Goal: Complete application form

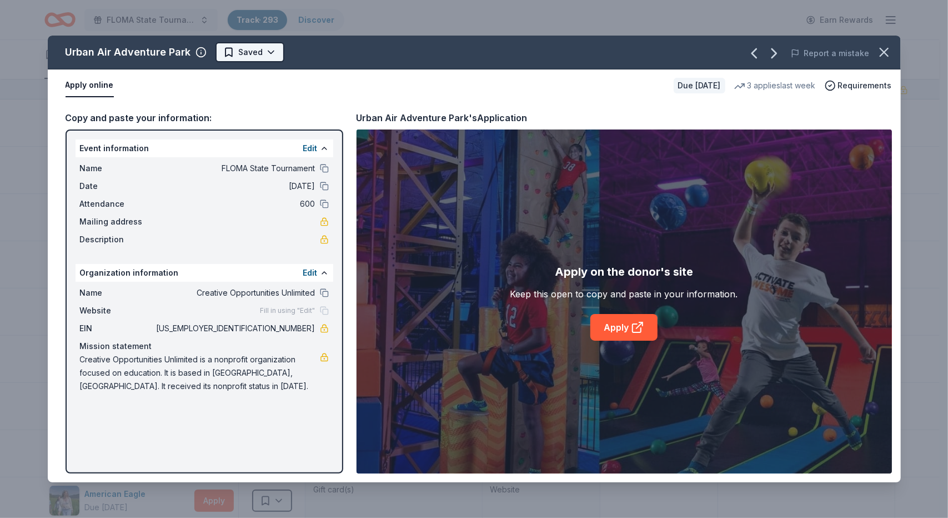
scroll to position [13069, 0]
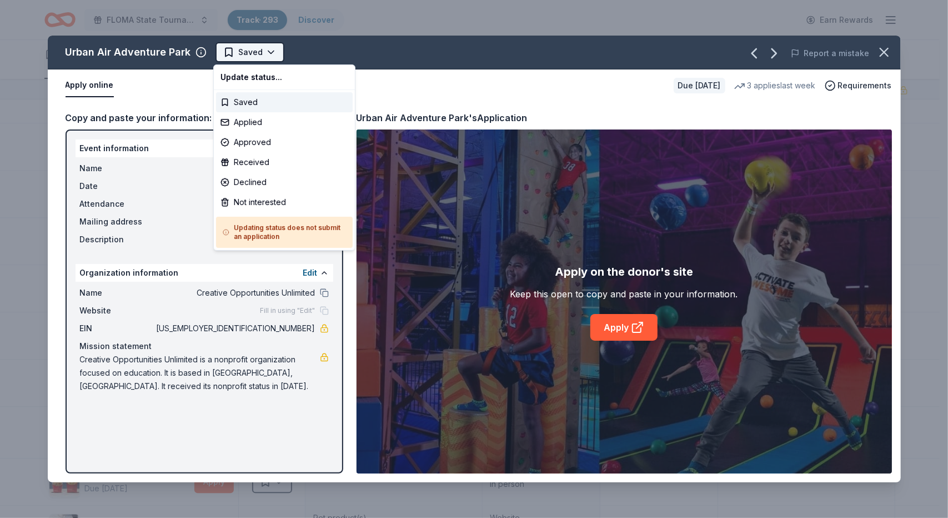
click at [268, 49] on html "FLOMA State Tournament Track · 293 Discover Earn Rewards 290 Saved 3 Applied Ap…" at bounding box center [474, 259] width 948 height 518
click at [257, 123] on div "Applied" at bounding box center [284, 122] width 137 height 20
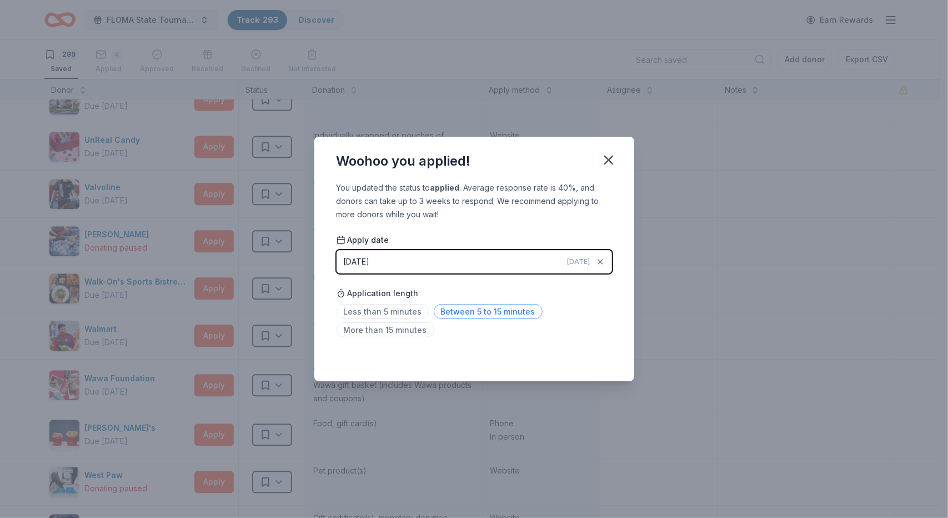
click at [471, 310] on span "Between 5 to 15 minutes" at bounding box center [488, 311] width 109 height 15
click at [614, 159] on icon "button" at bounding box center [609, 160] width 16 height 16
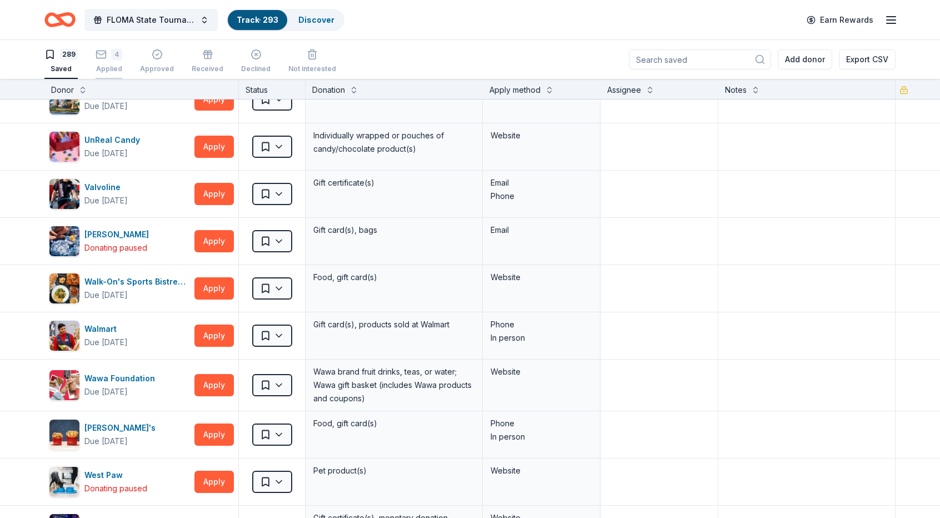
click at [102, 56] on icon "button" at bounding box center [101, 54] width 11 height 11
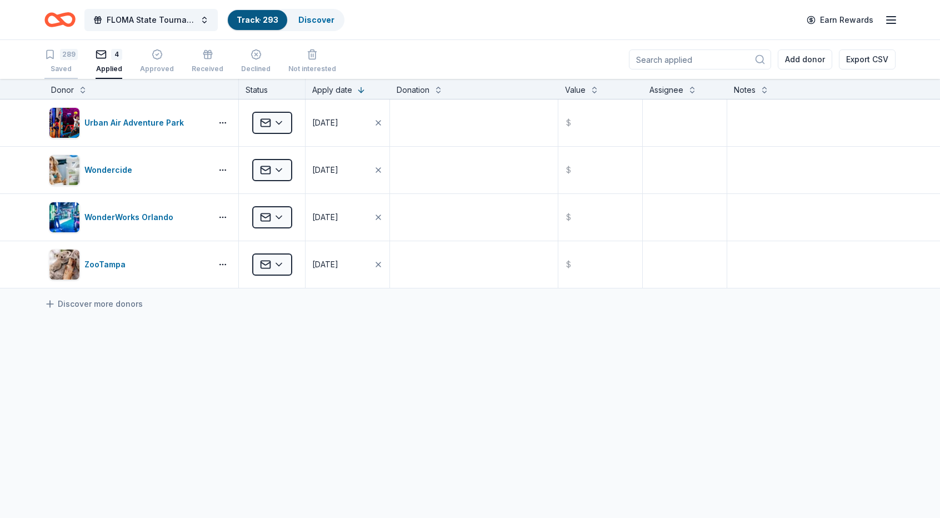
click at [64, 59] on div "289 Saved" at bounding box center [60, 61] width 33 height 24
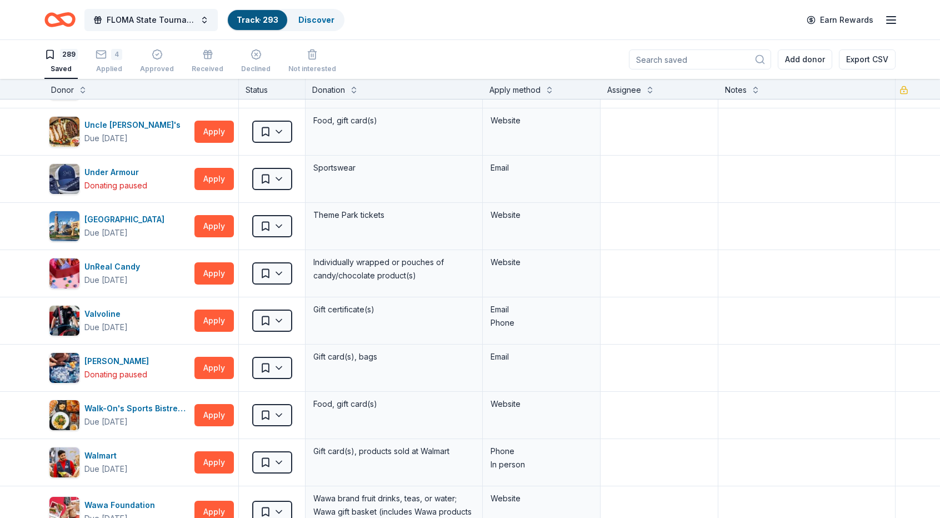
scroll to position [12931, 0]
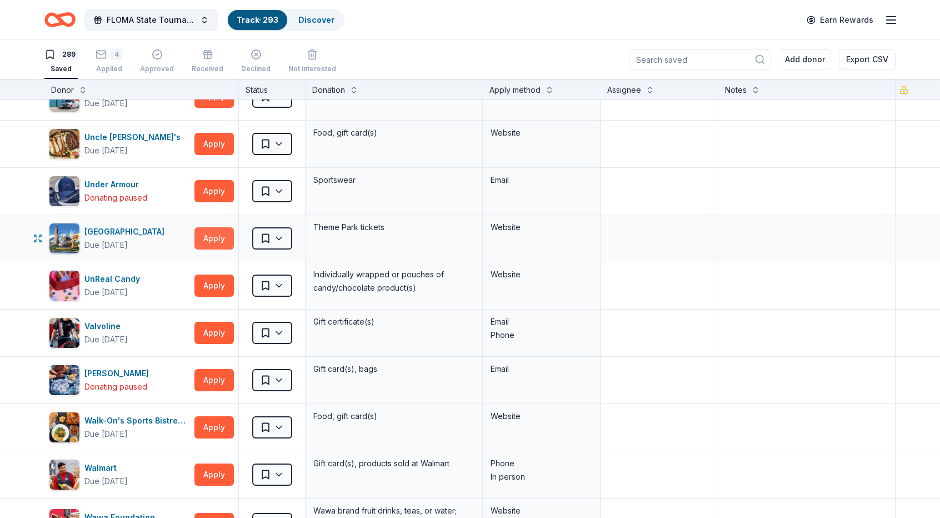
click at [218, 227] on button "Apply" at bounding box center [213, 238] width 39 height 22
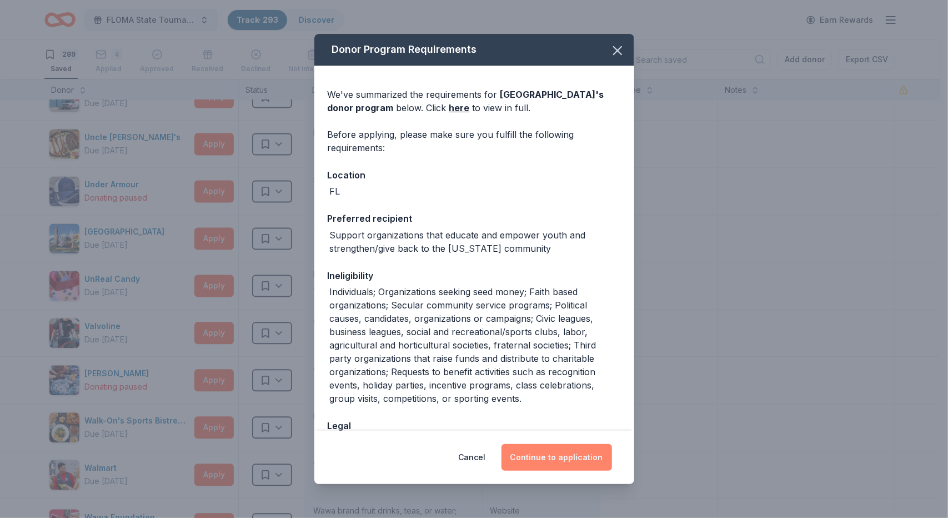
click at [550, 456] on button "Continue to application" at bounding box center [557, 457] width 111 height 27
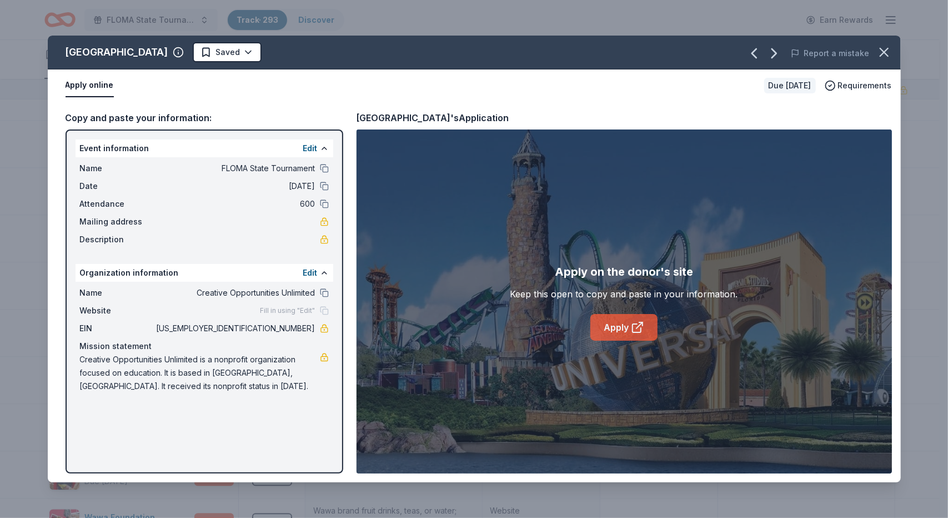
click at [622, 324] on link "Apply" at bounding box center [623, 327] width 67 height 27
click at [885, 51] on icon "button" at bounding box center [884, 52] width 8 height 8
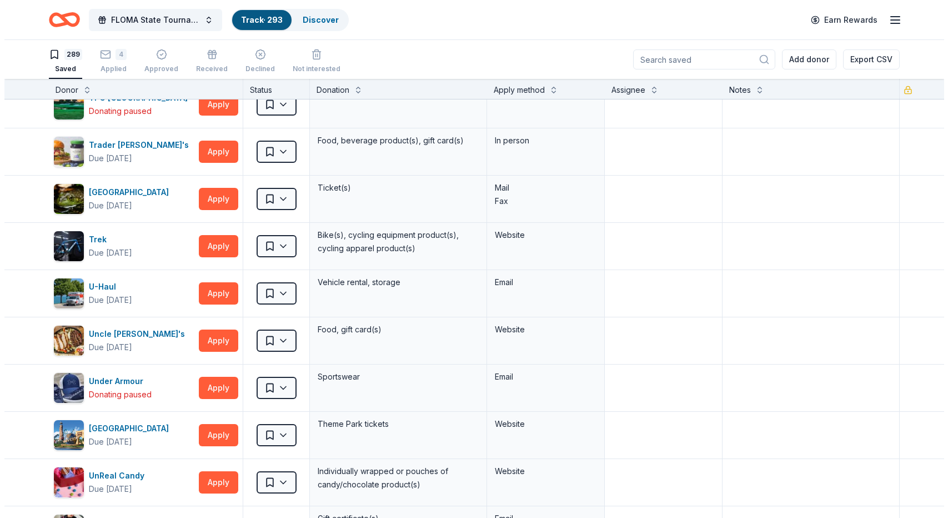
scroll to position [12723, 0]
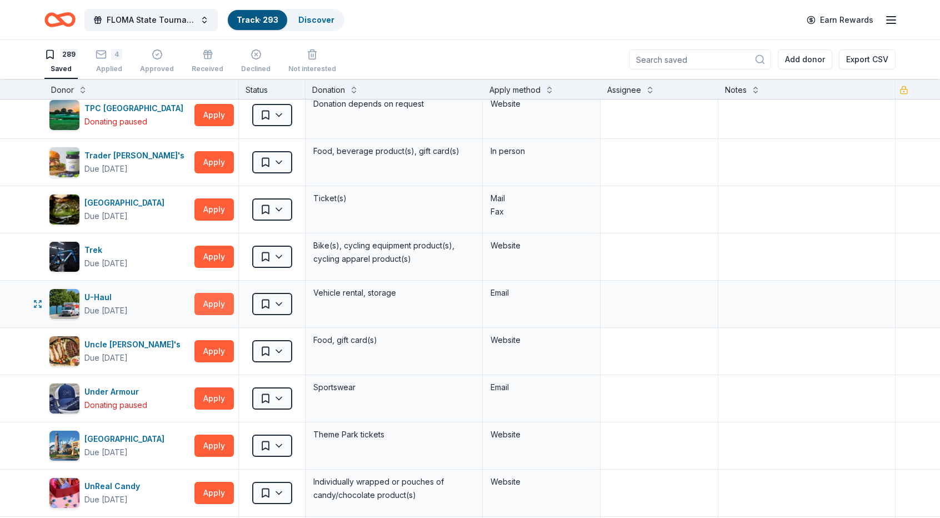
click at [220, 293] on button "Apply" at bounding box center [213, 304] width 39 height 22
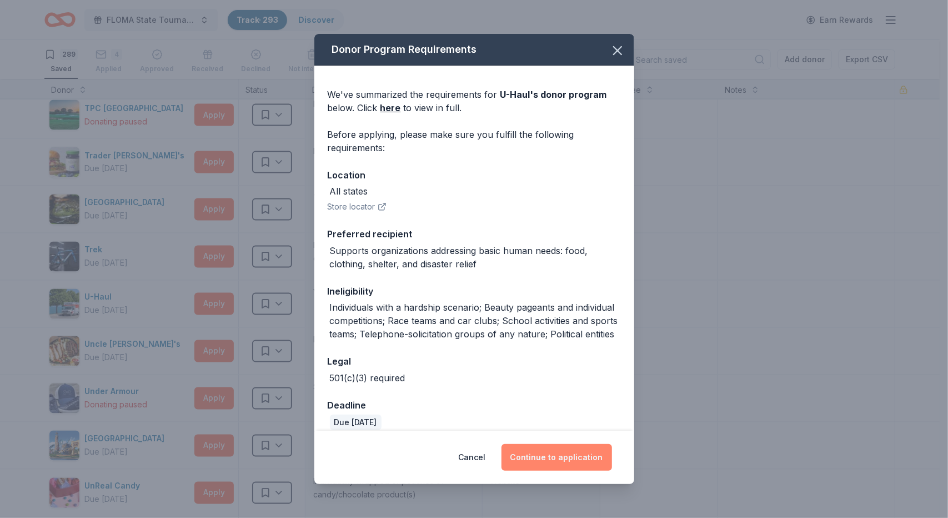
click at [570, 454] on button "Continue to application" at bounding box center [557, 457] width 111 height 27
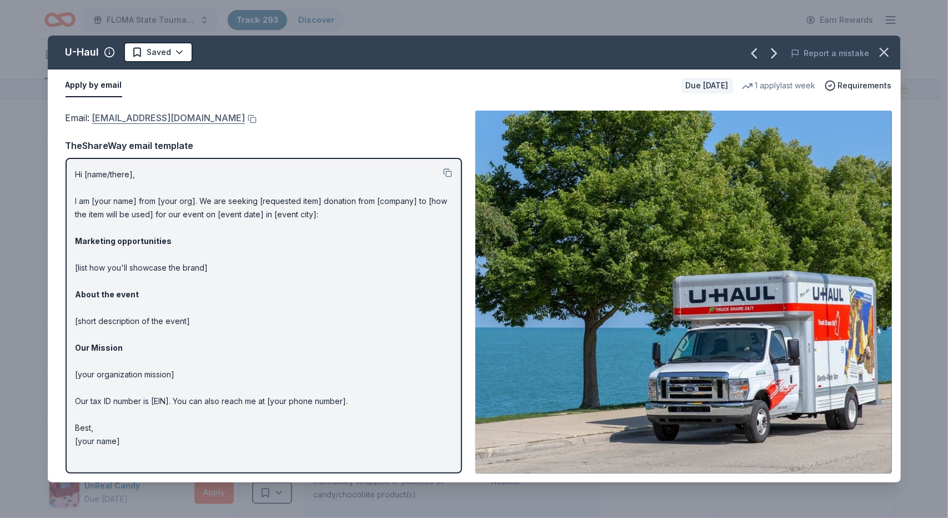
click at [151, 119] on link "[EMAIL_ADDRESS][DOMAIN_NAME]" at bounding box center [168, 118] width 153 height 14
click at [127, 116] on link "[EMAIL_ADDRESS][DOMAIN_NAME]" at bounding box center [168, 118] width 153 height 14
click at [246, 120] on button at bounding box center [251, 118] width 11 height 9
drag, startPoint x: 73, startPoint y: 172, endPoint x: 94, endPoint y: 262, distance: 92.8
click at [94, 262] on div "Hi [name/there], I am [your name] from [your org]. We are seeking [requested it…" at bounding box center [264, 316] width 397 height 316
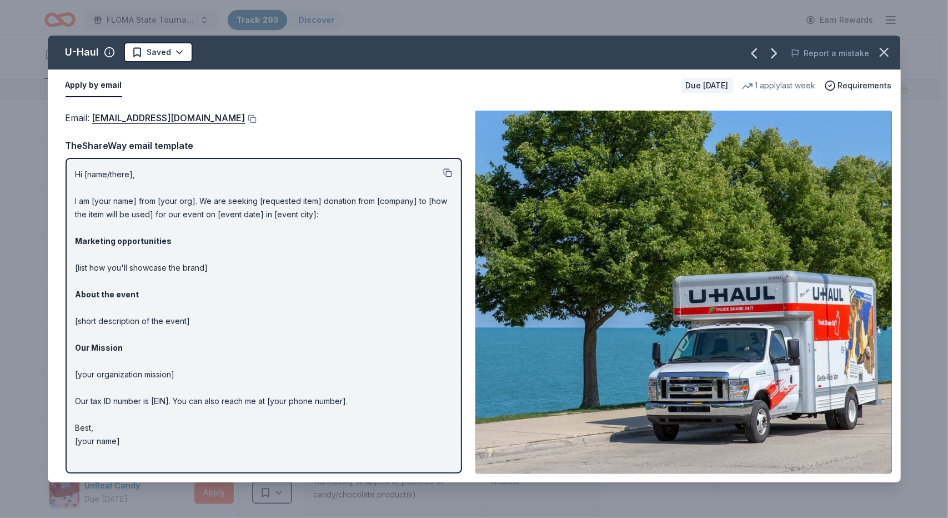
click at [448, 173] on button at bounding box center [447, 172] width 9 height 9
